Goal: Task Accomplishment & Management: Complete application form

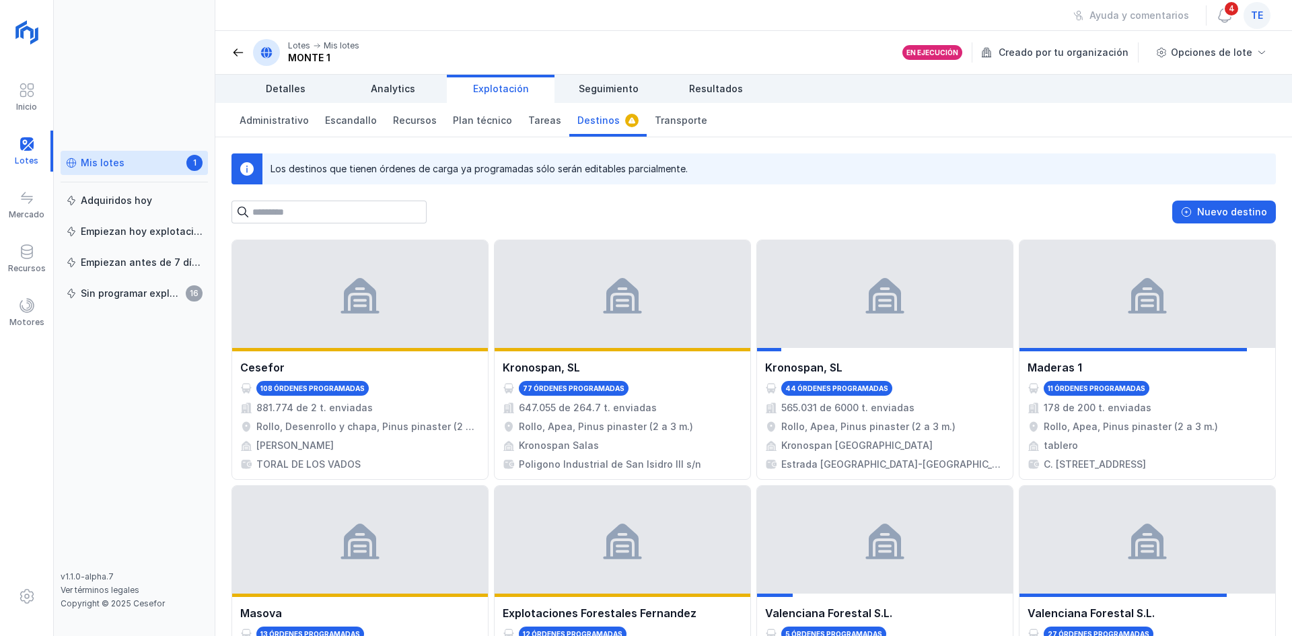
scroll to position [404, 0]
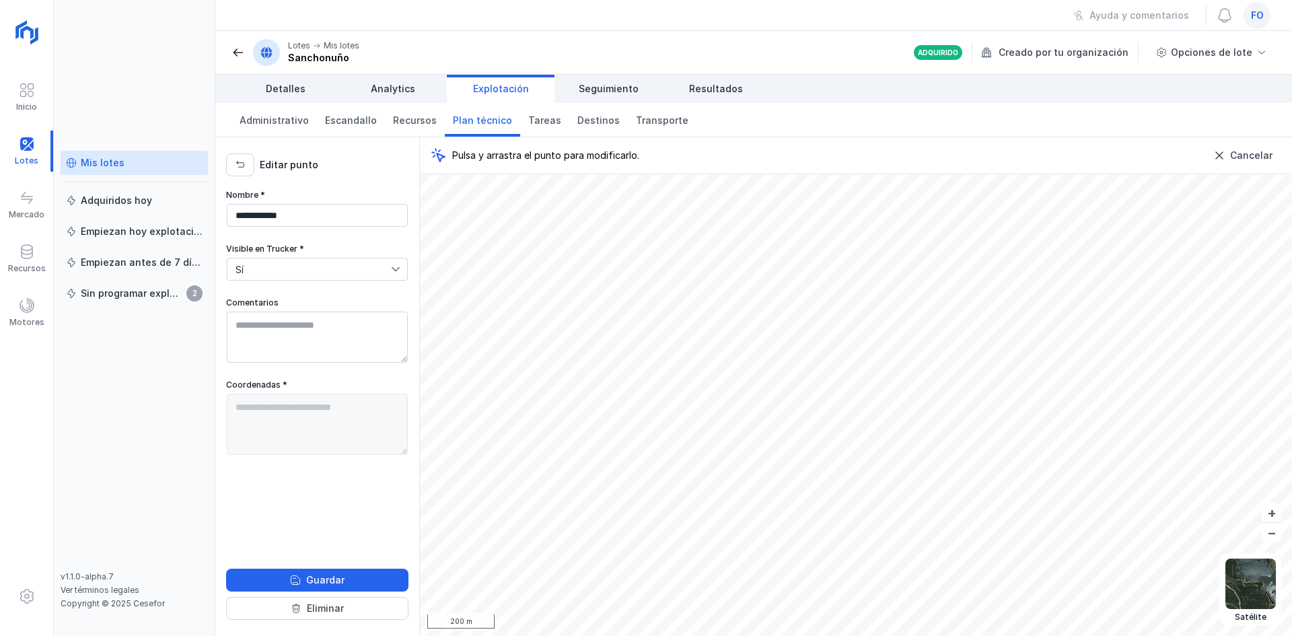
click at [1263, 10] on div "fo" at bounding box center [1256, 15] width 27 height 27
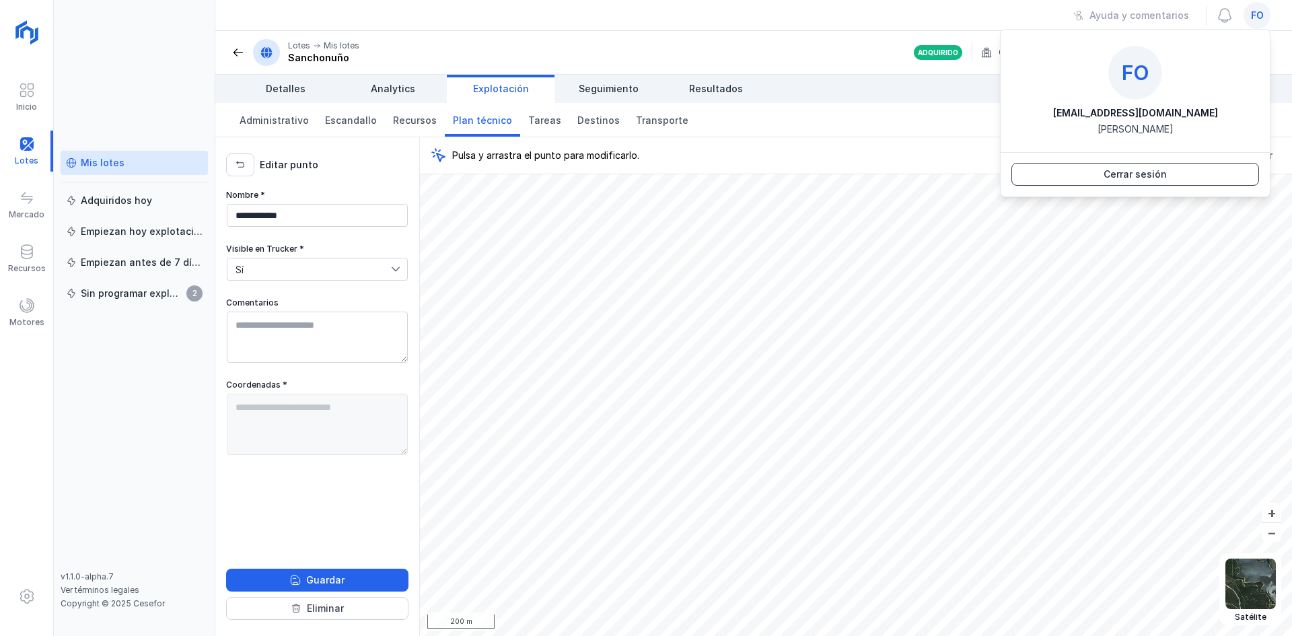
click at [1202, 180] on button "Cerrar sesión" at bounding box center [1135, 174] width 248 height 23
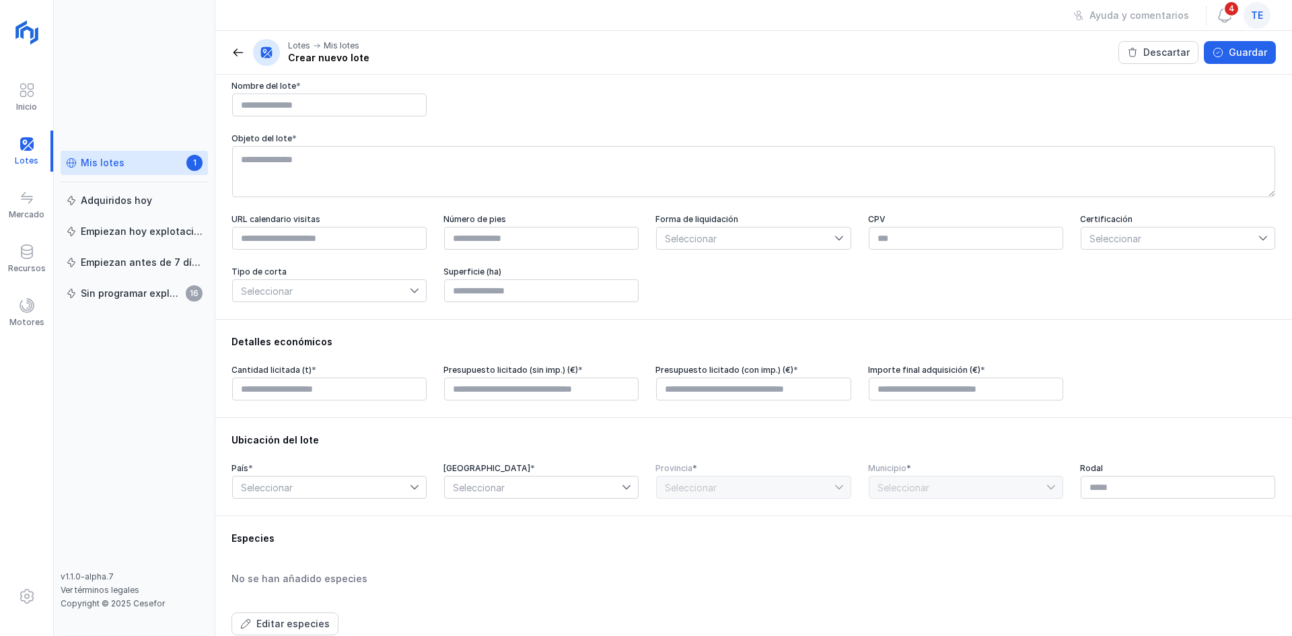
scroll to position [202, 0]
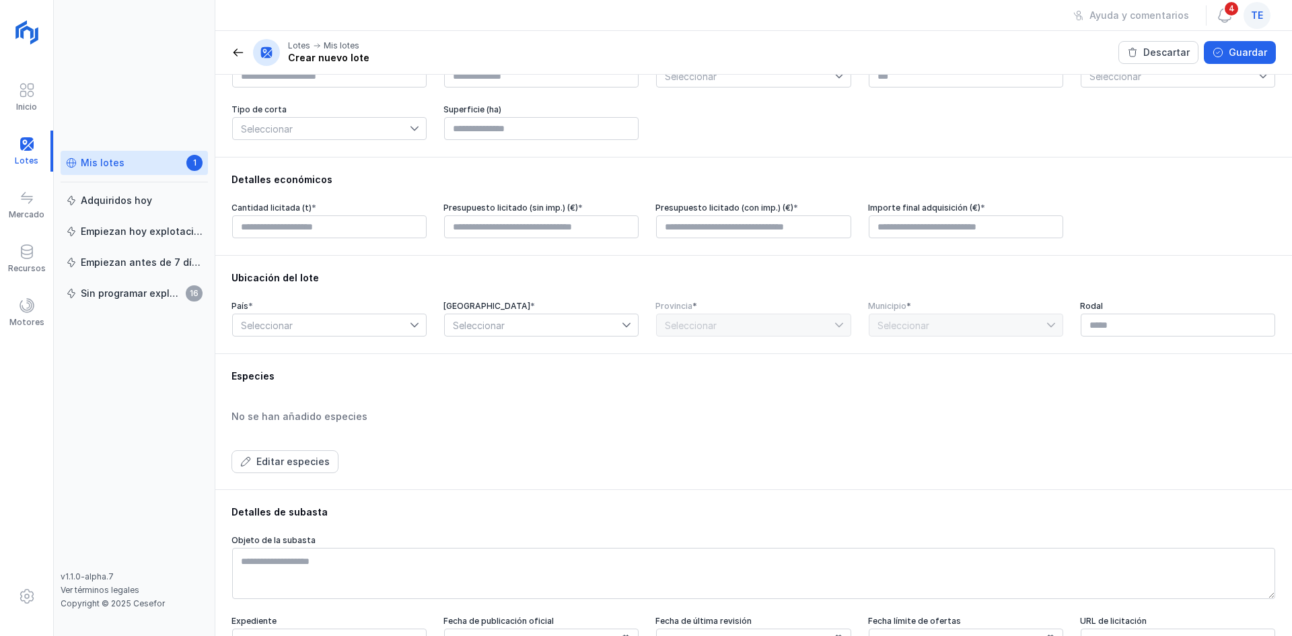
click at [347, 218] on div "Cantidad licitada (t) *" at bounding box center [329, 221] width 196 height 36
click at [386, 237] on input "text" at bounding box center [329, 226] width 194 height 23
click at [386, 233] on input "text" at bounding box center [329, 226] width 194 height 23
type input "****"
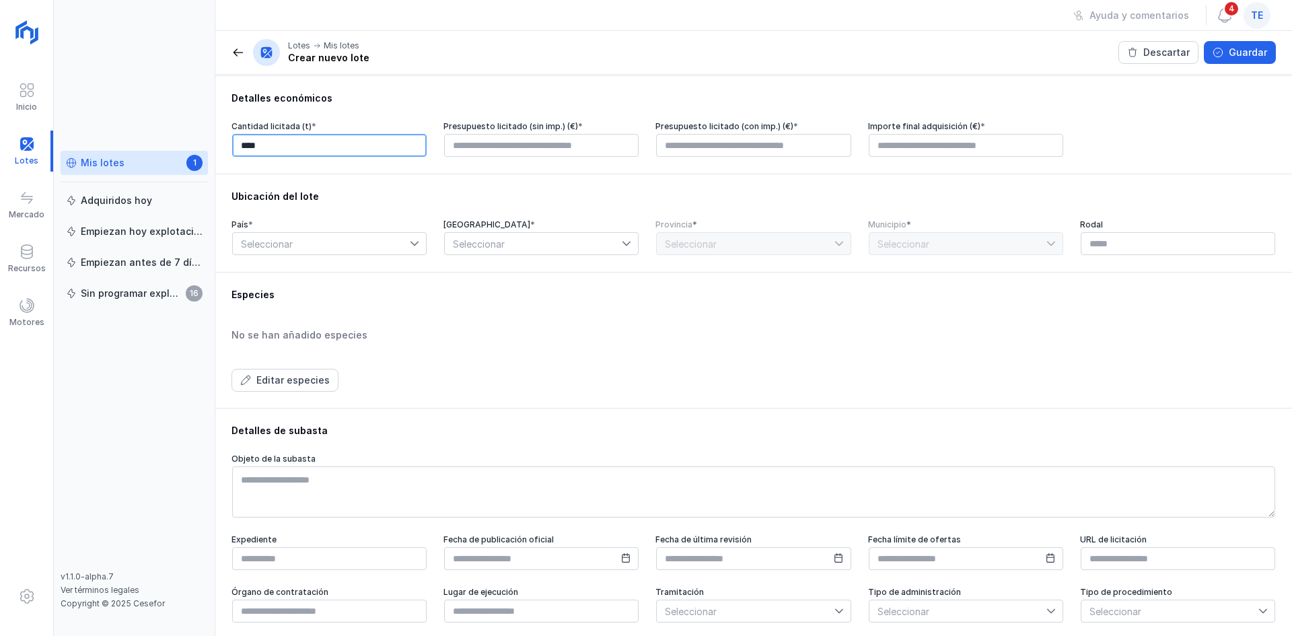
scroll to position [213, 0]
